Goal: Answer question/provide support: Share knowledge or assist other users

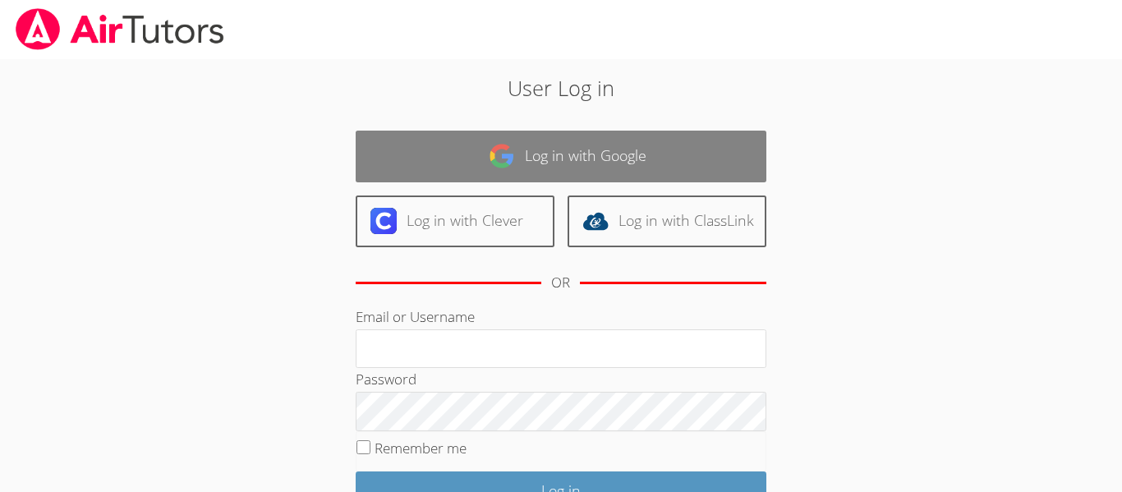
click at [415, 137] on link "Log in with Google" at bounding box center [561, 157] width 411 height 52
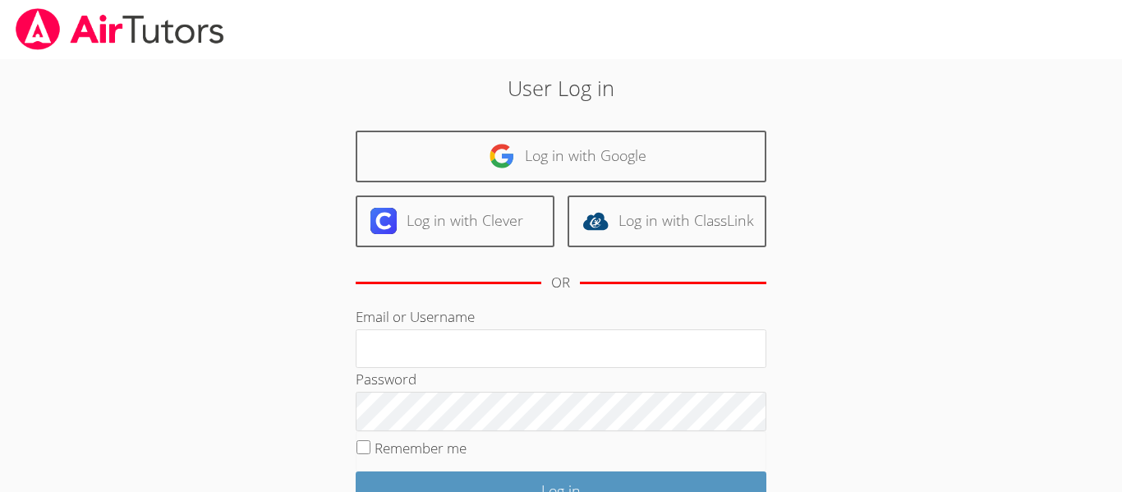
click at [900, 152] on div "User Log in Log in with Google Log in with Clever Log in with ClassLink OR Emai…" at bounding box center [561, 337] width 842 height 557
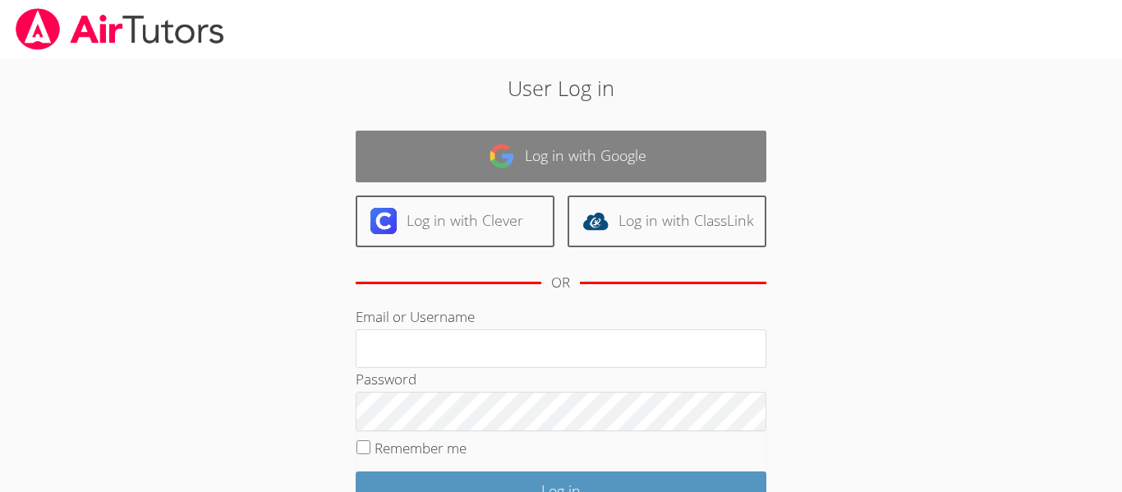
click at [557, 166] on link "Log in with Google" at bounding box center [561, 157] width 411 height 52
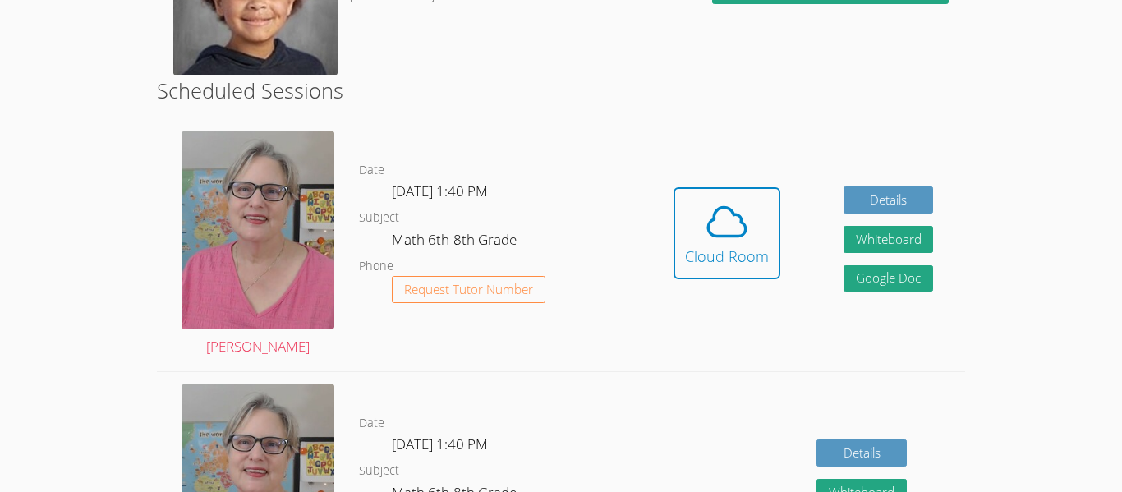
scroll to position [357, 0]
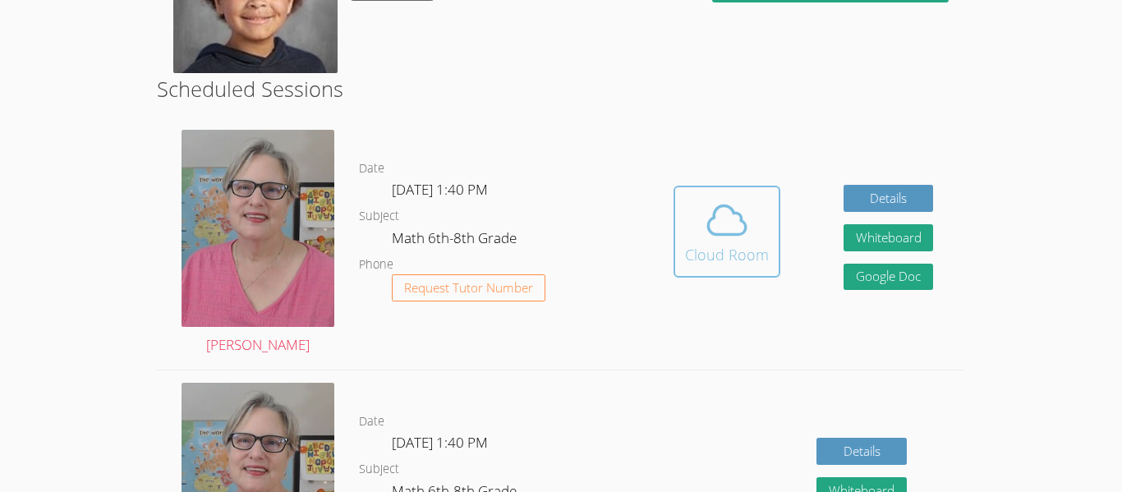
click at [686, 235] on span at bounding box center [727, 220] width 84 height 46
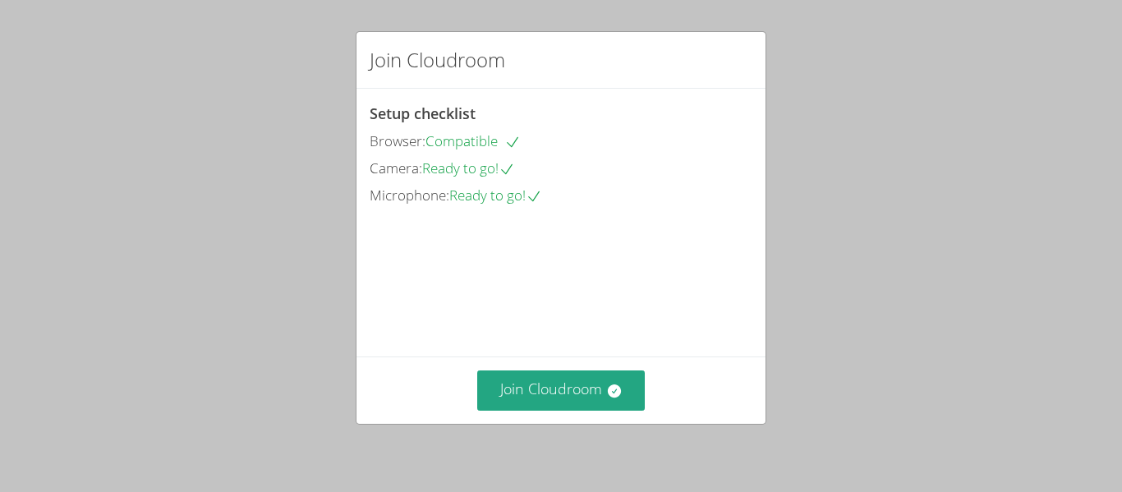
scroll to position [113, 0]
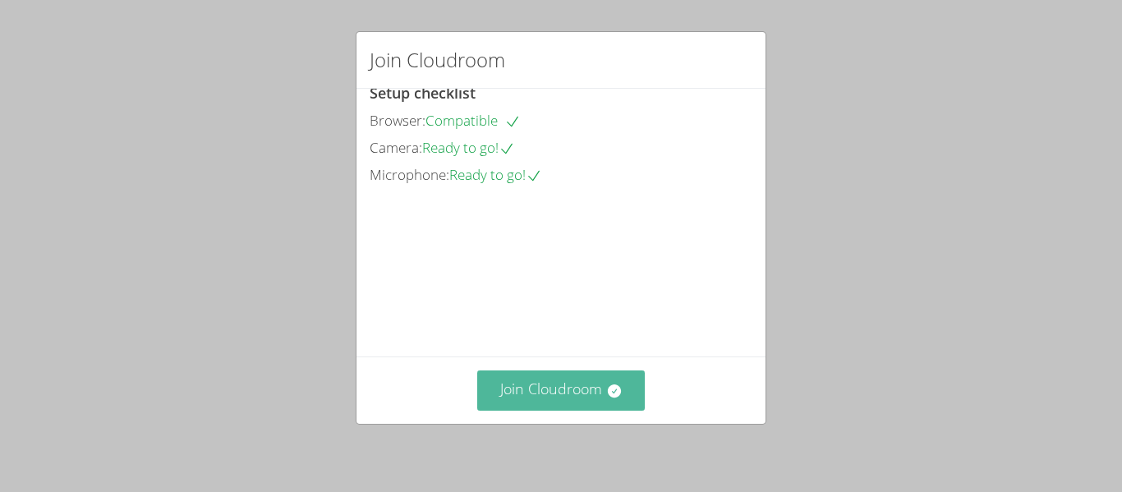
click at [573, 394] on button "Join Cloudroom" at bounding box center [561, 391] width 168 height 40
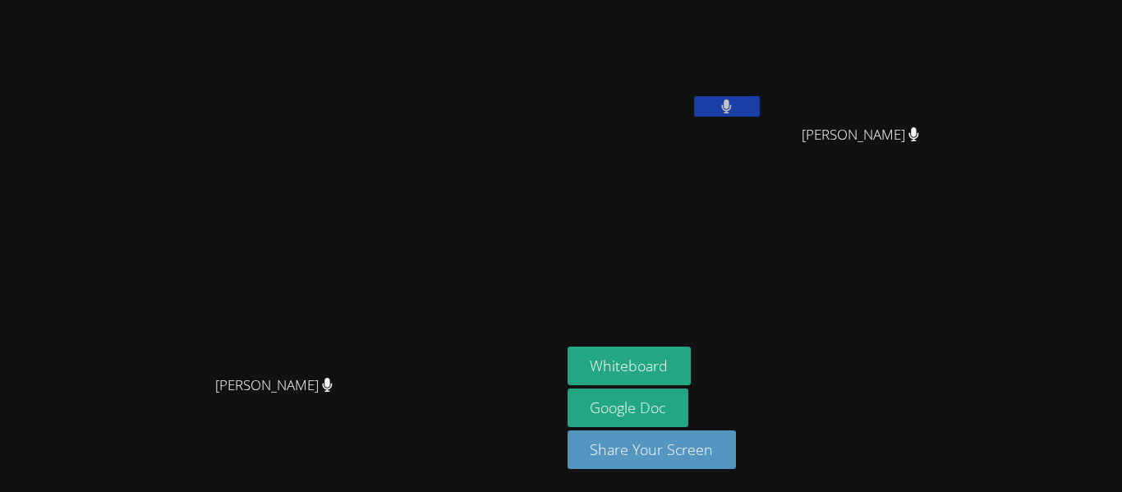
click at [711, 274] on aside "[PERSON_NAME] [PERSON_NAME] [PERSON_NAME] Whiteboard Google Doc Share Your Scre…" at bounding box center [766, 246] width 411 height 492
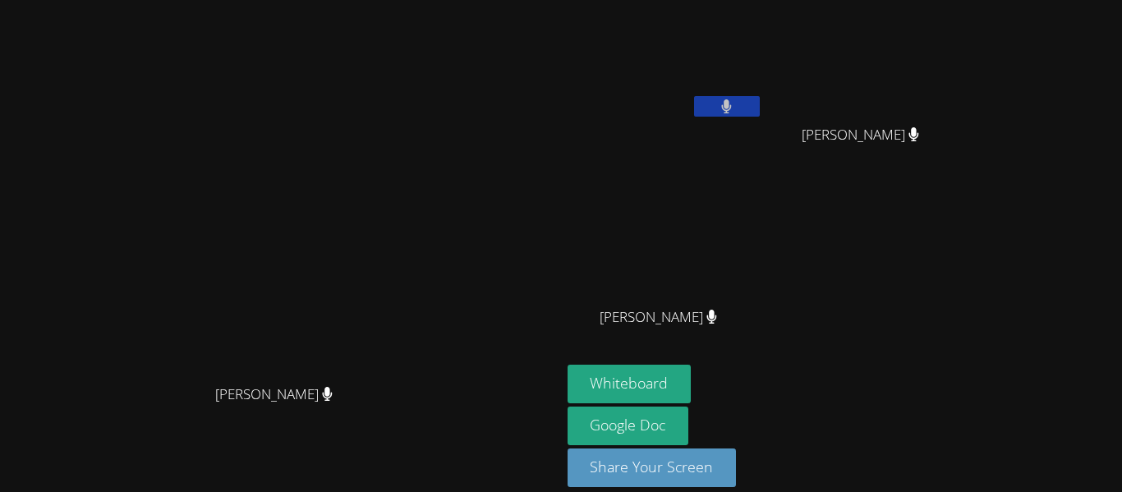
click at [711, 274] on aside "[PERSON_NAME] [PERSON_NAME] [PERSON_NAME] [PERSON_NAME] [PERSON_NAME] Whiteboar…" at bounding box center [766, 255] width 411 height 510
click at [692, 379] on button "Whiteboard" at bounding box center [630, 384] width 124 height 39
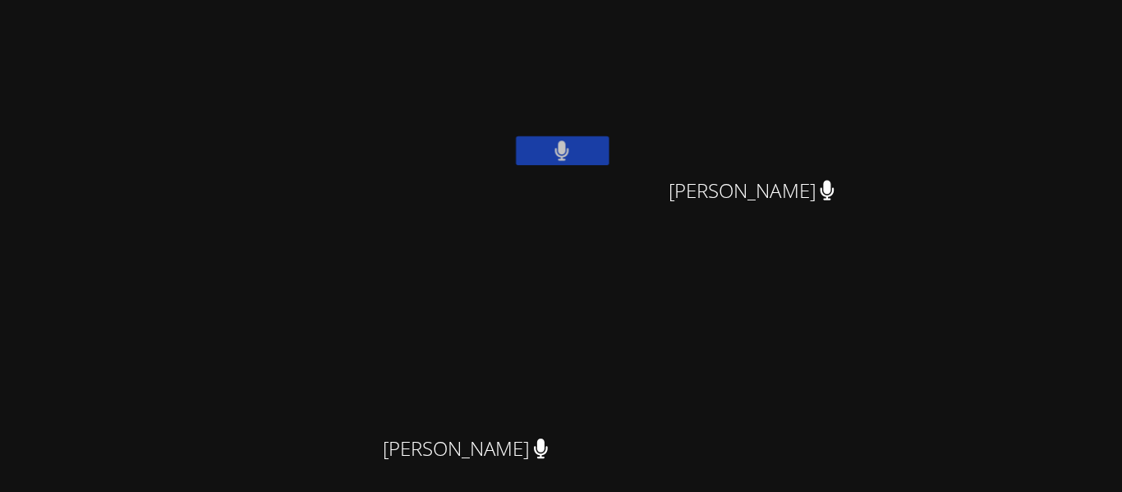
scroll to position [0, 0]
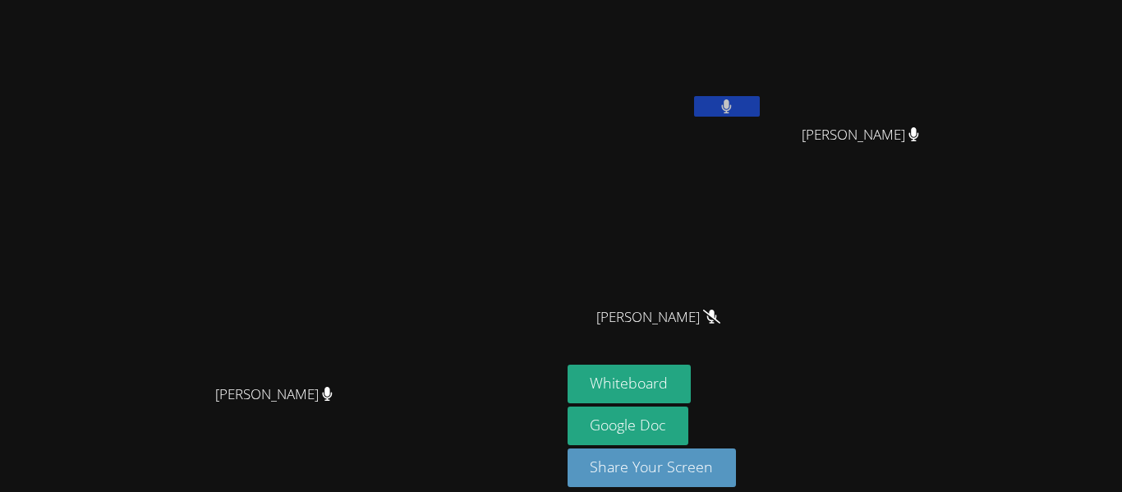
click at [760, 99] on button at bounding box center [727, 106] width 66 height 21
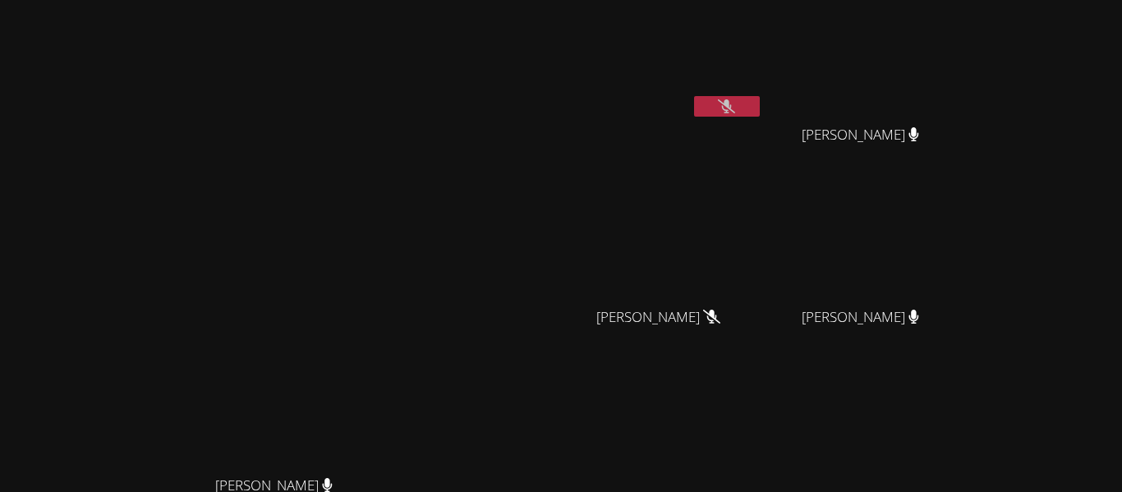
click at [735, 108] on icon at bounding box center [726, 106] width 17 height 14
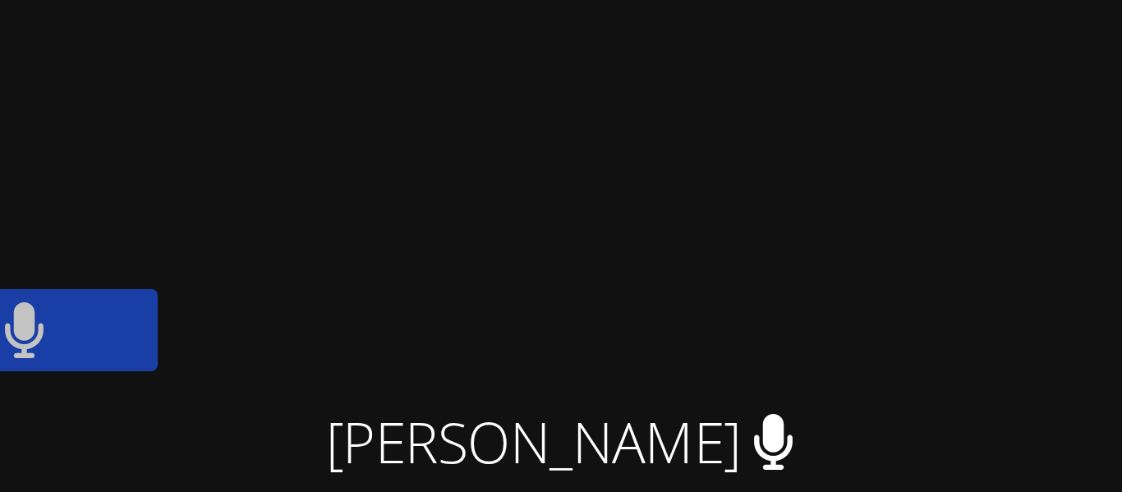
scroll to position [26, 0]
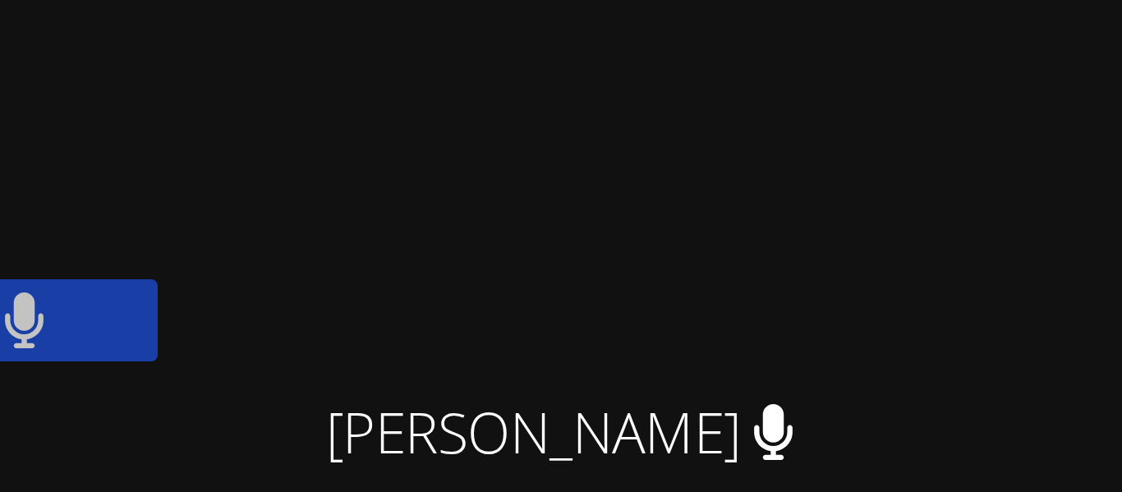
click at [732, 85] on icon at bounding box center [727, 80] width 10 height 14
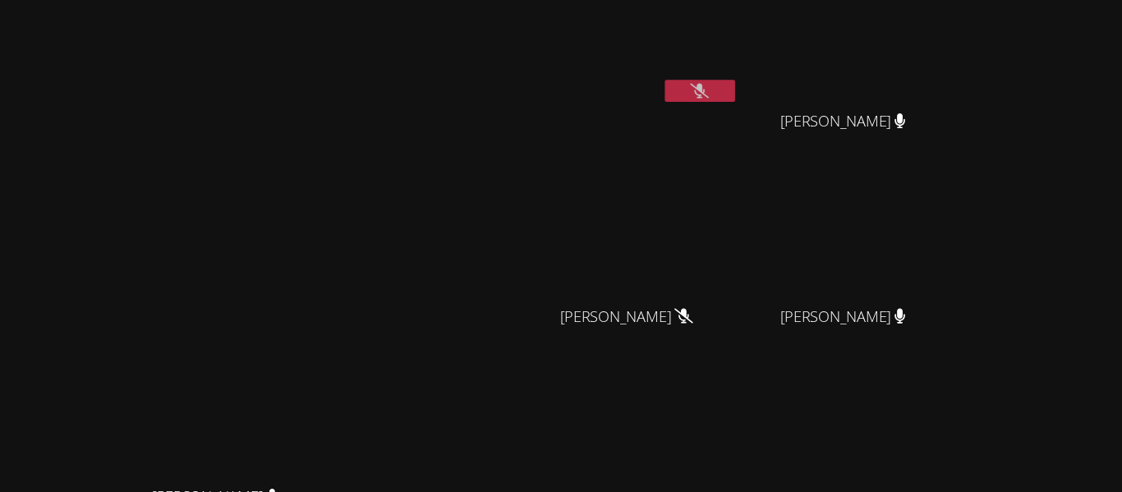
scroll to position [0, 0]
click at [735, 85] on icon at bounding box center [726, 85] width 17 height 14
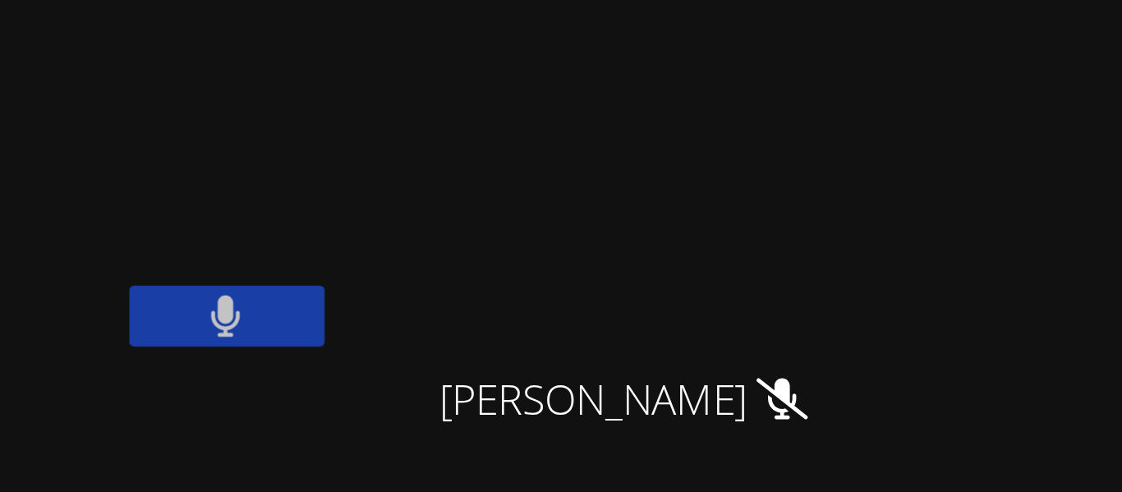
click at [965, 13] on video at bounding box center [868, 62] width 196 height 110
click at [760, 100] on button at bounding box center [727, 106] width 66 height 21
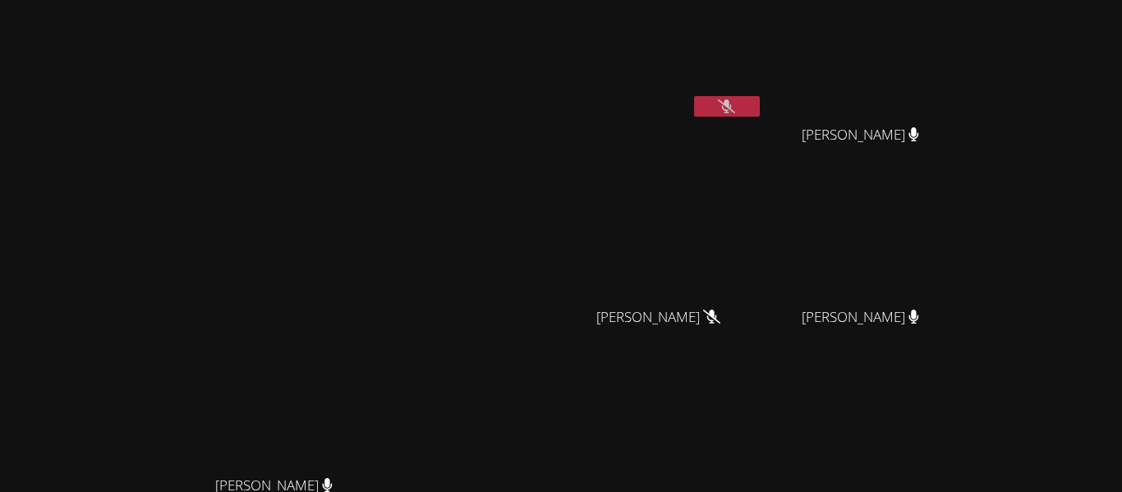
click at [760, 109] on button at bounding box center [727, 106] width 66 height 21
click at [735, 111] on icon at bounding box center [726, 106] width 17 height 14
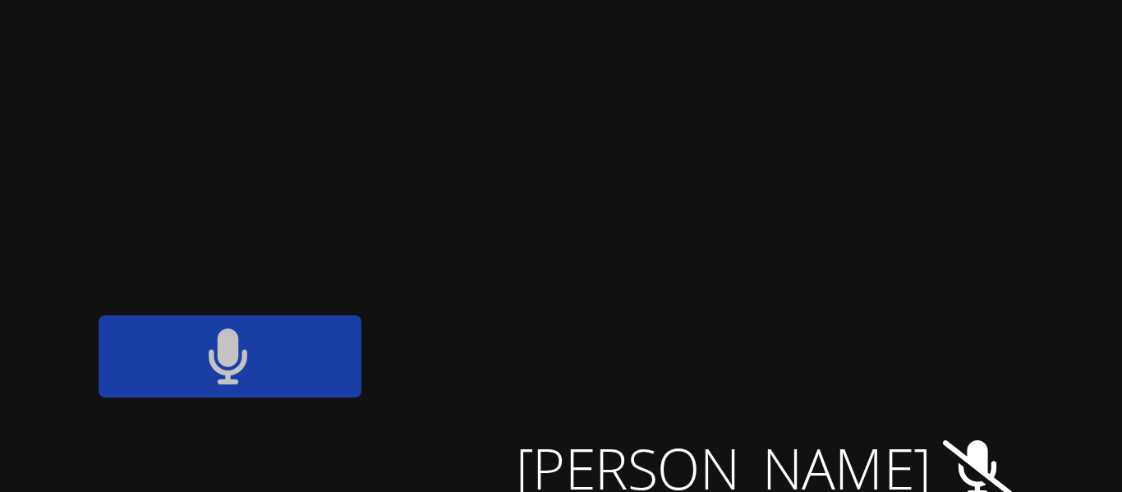
click at [763, 93] on video at bounding box center [666, 62] width 196 height 110
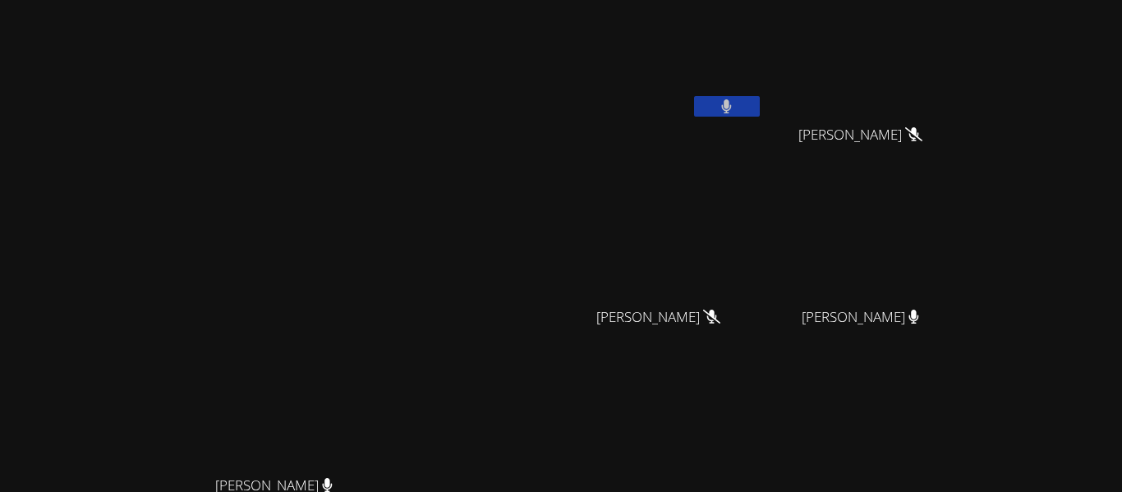
click at [760, 104] on button at bounding box center [727, 106] width 66 height 21
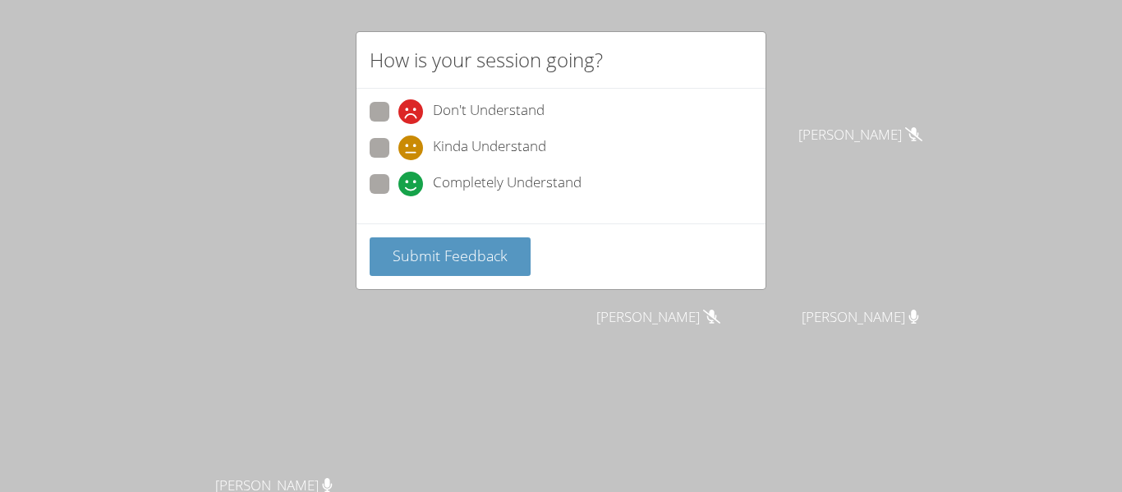
click at [398, 196] on span at bounding box center [398, 196] width 0 height 0
click at [398, 180] on input "Completely Understand" at bounding box center [405, 181] width 14 height 14
radio input "true"
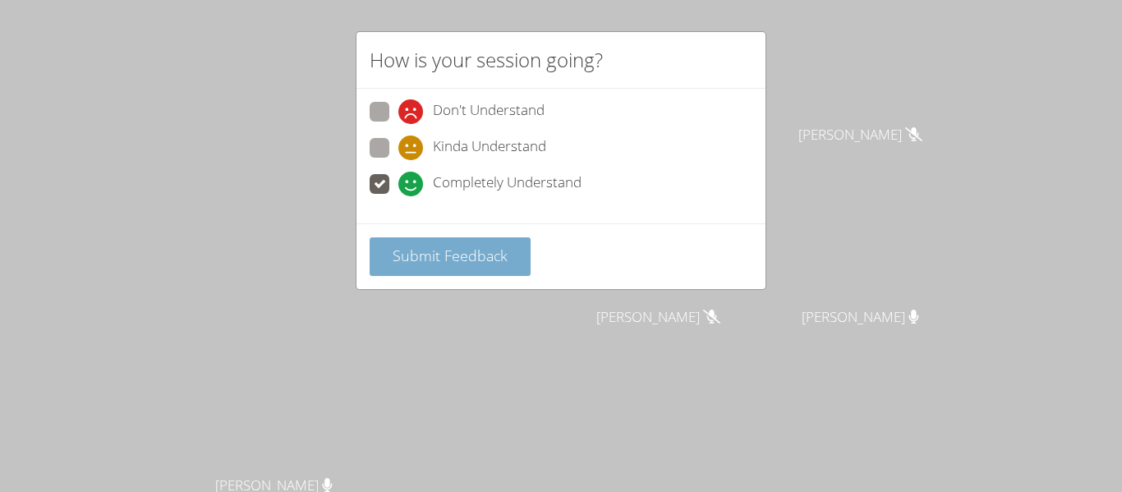
click at [409, 264] on span "Submit Feedback" at bounding box center [450, 256] width 115 height 20
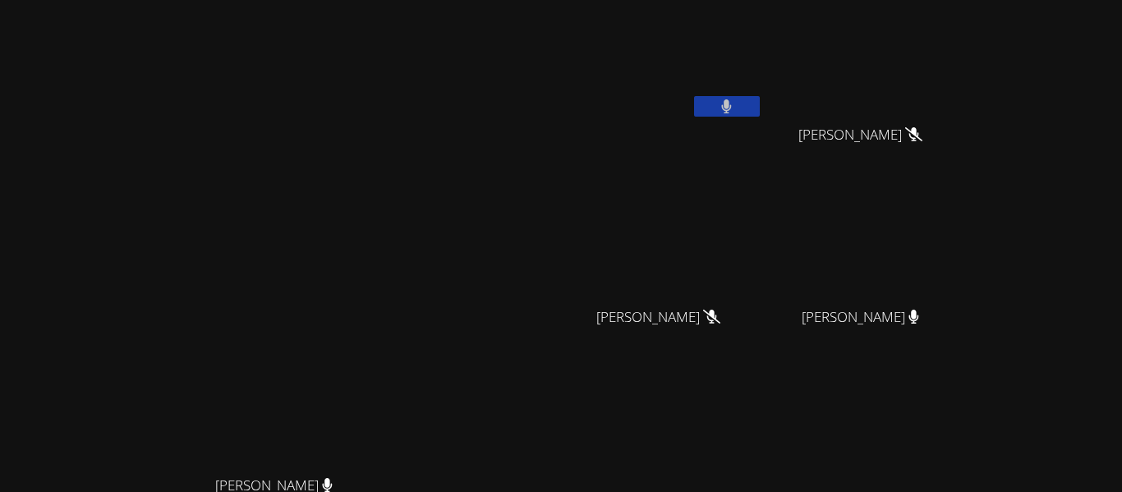
click at [760, 108] on button at bounding box center [727, 106] width 66 height 21
click at [735, 103] on icon at bounding box center [726, 106] width 17 height 14
click at [732, 103] on icon at bounding box center [726, 106] width 11 height 14
click at [717, 30] on video at bounding box center [666, 62] width 196 height 110
click at [760, 108] on button at bounding box center [727, 106] width 66 height 21
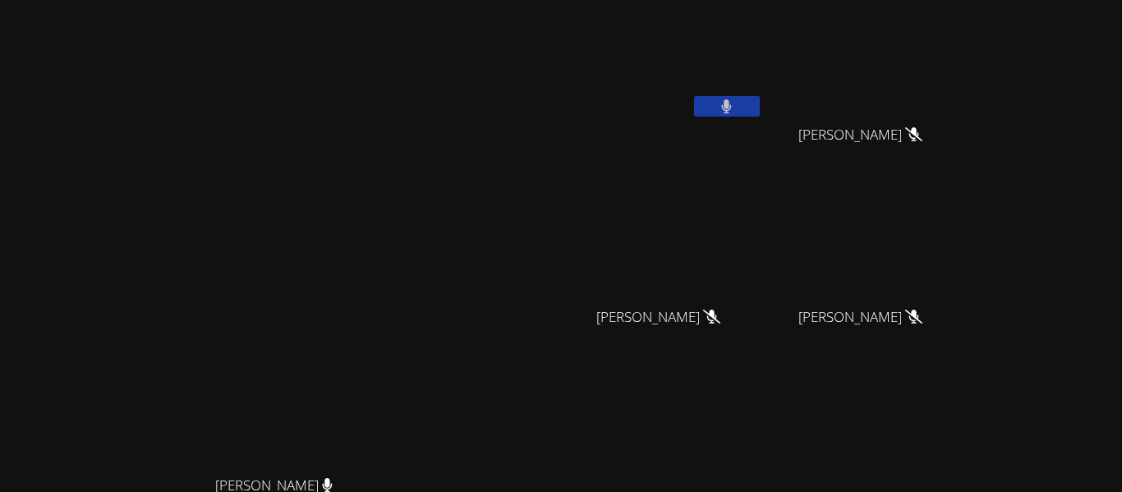
click at [760, 108] on button at bounding box center [727, 106] width 66 height 21
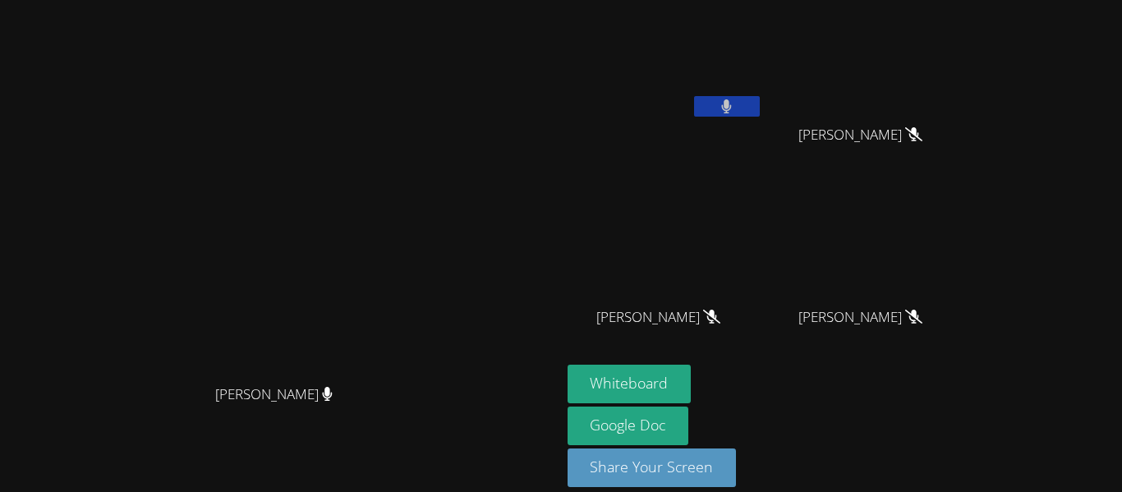
click at [760, 108] on button at bounding box center [727, 106] width 66 height 21
